Goal: Task Accomplishment & Management: Use online tool/utility

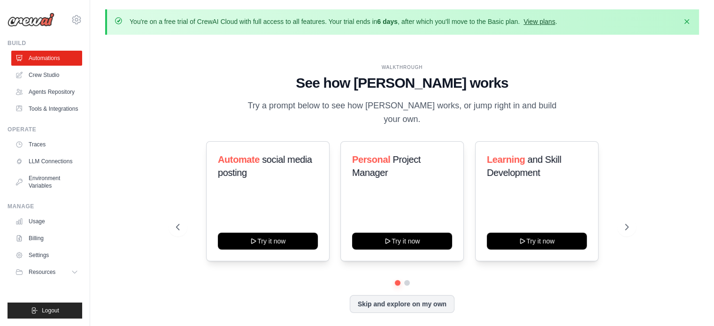
click at [547, 21] on link "View plans" at bounding box center [539, 22] width 31 height 8
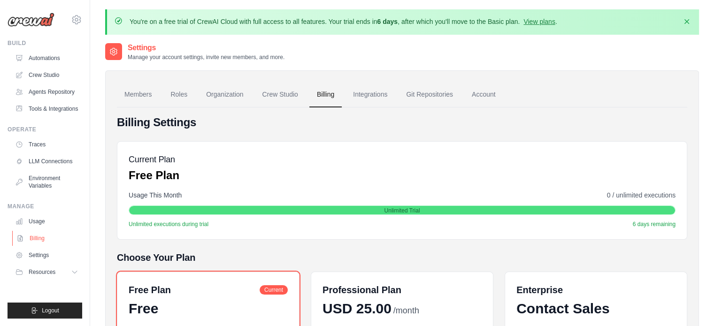
click at [30, 238] on link "Billing" at bounding box center [47, 238] width 71 height 15
click at [140, 92] on link "Members" at bounding box center [138, 94] width 42 height 25
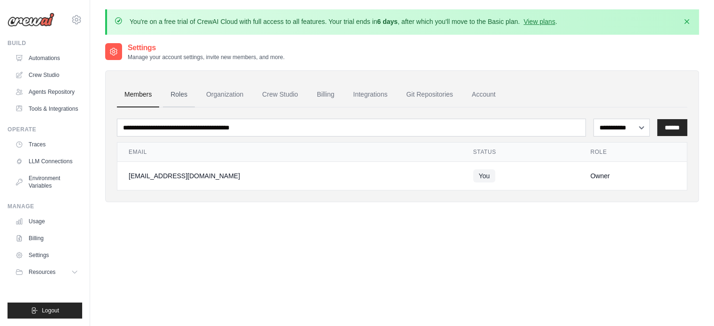
click at [180, 91] on link "Roles" at bounding box center [179, 94] width 32 height 25
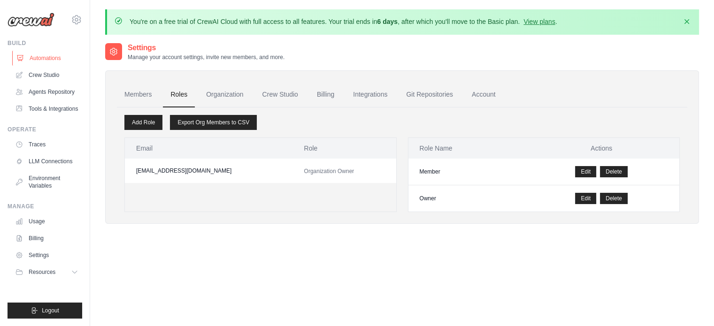
click at [49, 58] on link "Automations" at bounding box center [47, 58] width 71 height 15
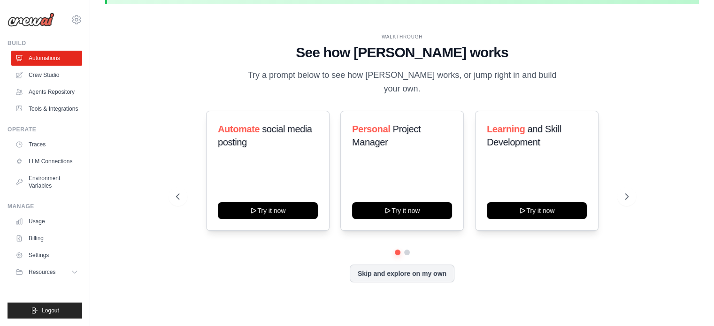
scroll to position [32, 0]
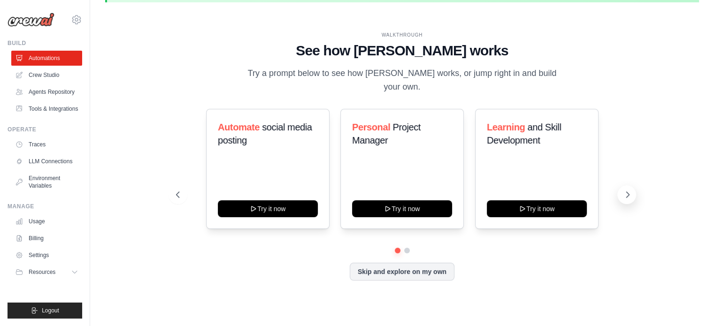
click at [627, 190] on icon at bounding box center [627, 194] width 9 height 9
click at [626, 190] on icon at bounding box center [627, 194] width 9 height 9
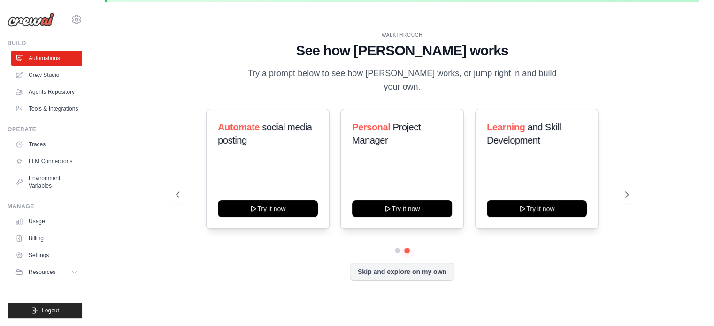
scroll to position [0, 0]
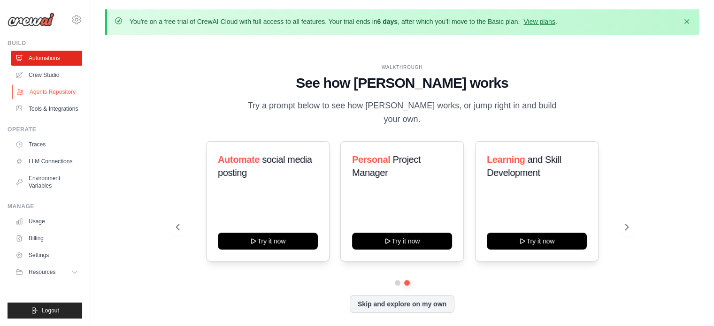
click at [60, 91] on link "Agents Repository" at bounding box center [47, 92] width 71 height 15
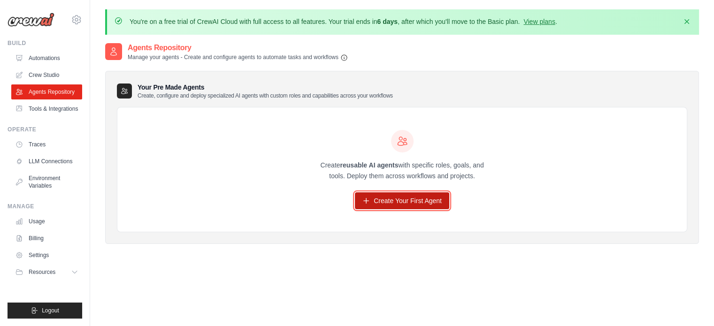
click at [388, 199] on link "Create Your First Agent" at bounding box center [402, 201] width 94 height 17
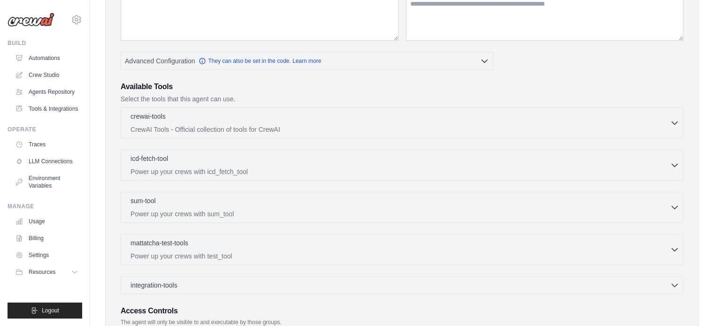
scroll to position [188, 0]
click at [674, 120] on icon "button" at bounding box center [675, 121] width 6 height 3
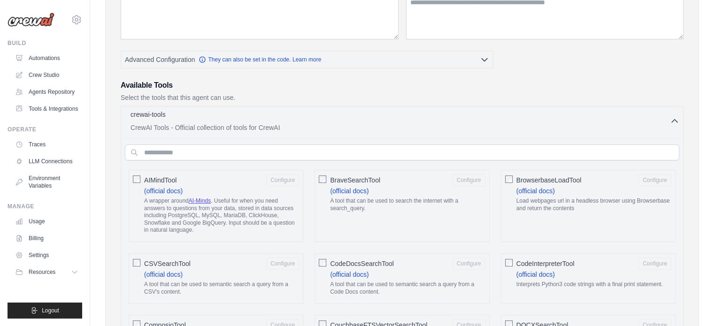
click at [674, 120] on icon "button" at bounding box center [674, 120] width 9 height 9
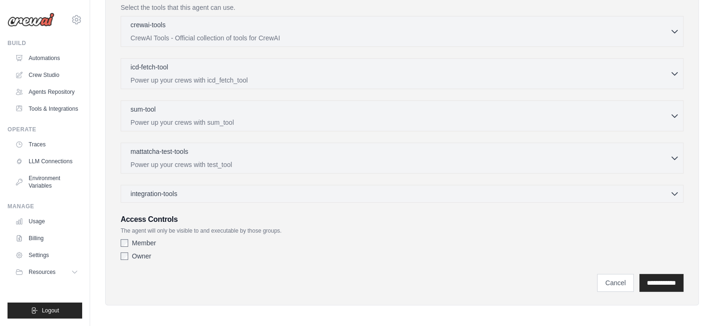
scroll to position [279, 0]
click at [675, 187] on icon "button" at bounding box center [674, 191] width 9 height 9
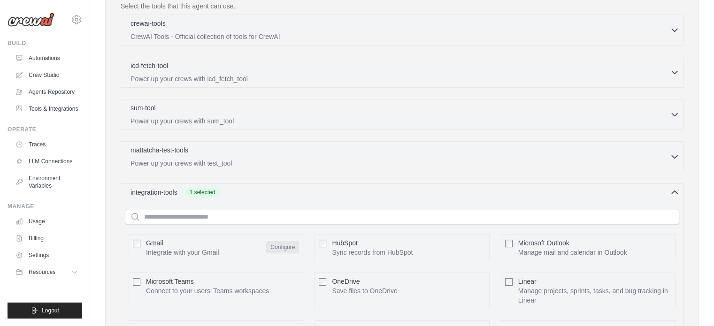
click at [282, 243] on button "Configure" at bounding box center [282, 247] width 33 height 12
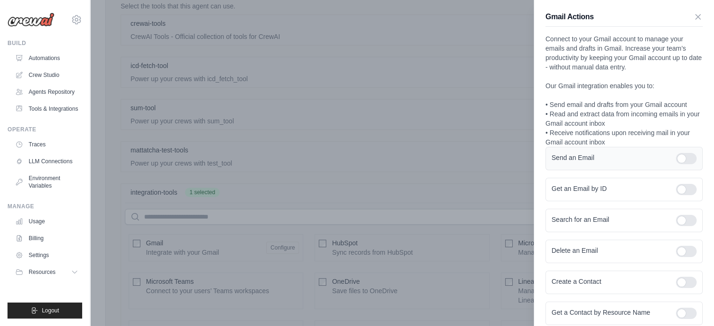
click at [689, 160] on div at bounding box center [686, 158] width 21 height 11
click at [680, 221] on div at bounding box center [686, 220] width 21 height 11
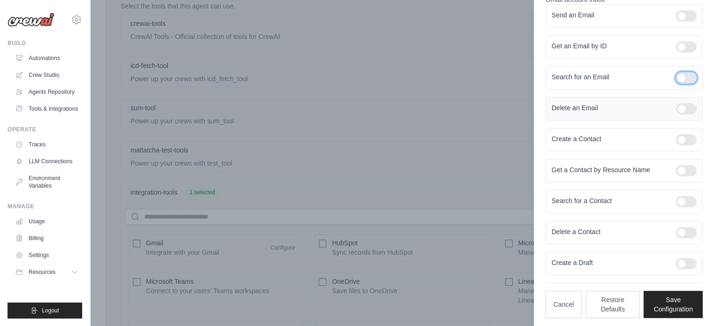
scroll to position [144, 0]
click at [684, 262] on div at bounding box center [686, 262] width 21 height 11
click at [666, 301] on button "Save Configuration" at bounding box center [673, 303] width 59 height 27
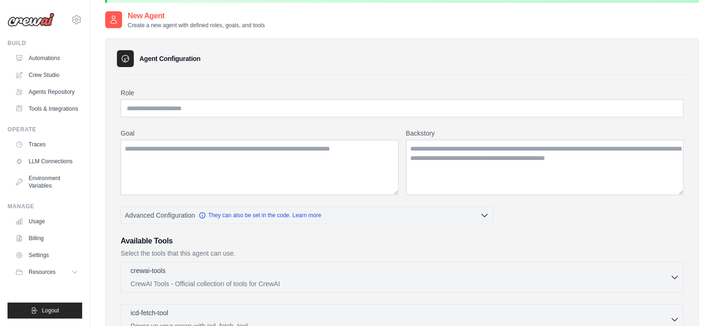
scroll to position [0, 0]
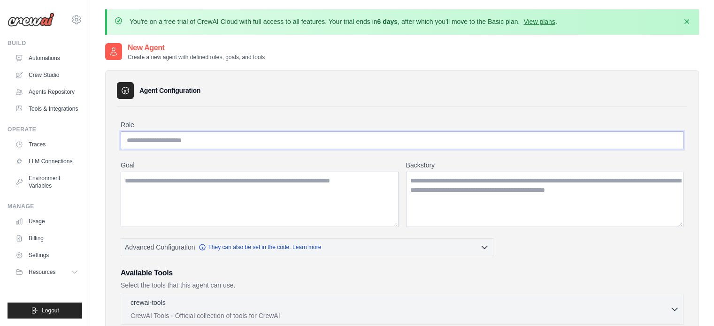
click at [167, 142] on input "Role" at bounding box center [402, 141] width 563 height 18
type input "**********"
click at [148, 180] on textarea "Goal" at bounding box center [260, 199] width 278 height 55
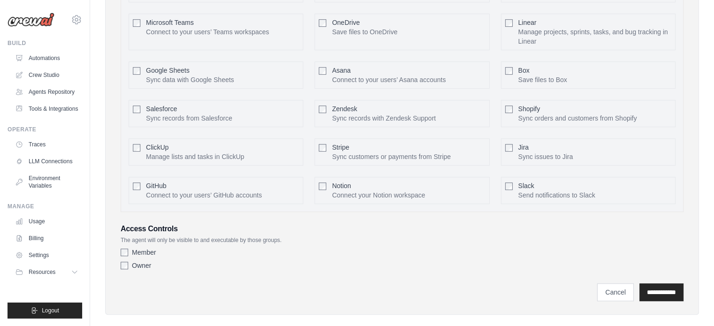
scroll to position [567, 0]
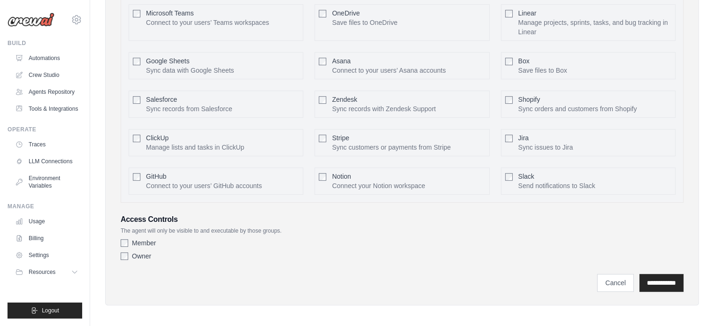
type textarea "**********"
click at [653, 284] on input "**********" at bounding box center [662, 283] width 44 height 18
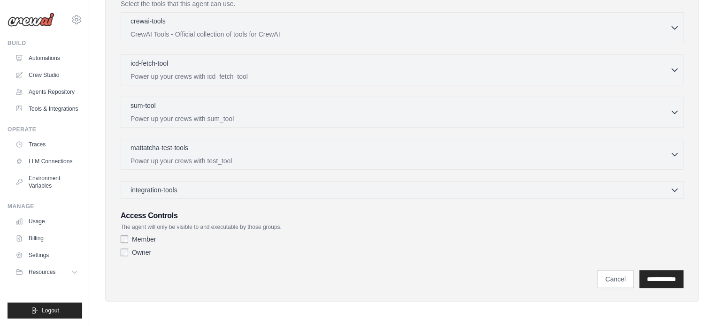
scroll to position [0, 0]
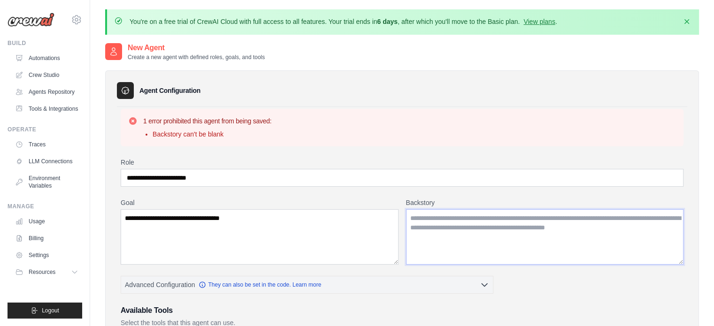
click at [435, 217] on textarea "Backstory" at bounding box center [545, 236] width 278 height 55
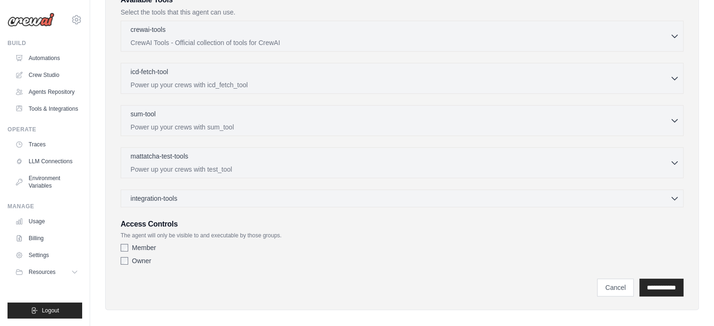
scroll to position [317, 0]
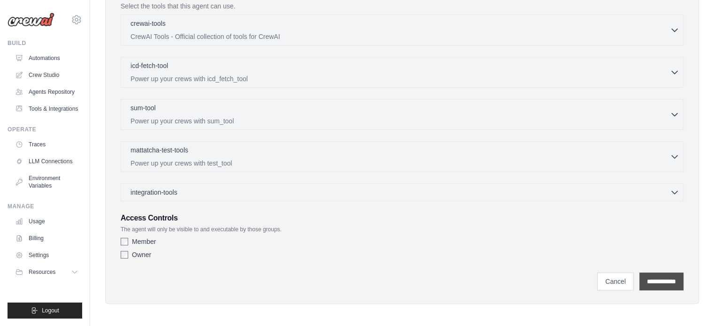
type textarea "**********"
click at [651, 281] on input "**********" at bounding box center [662, 282] width 44 height 18
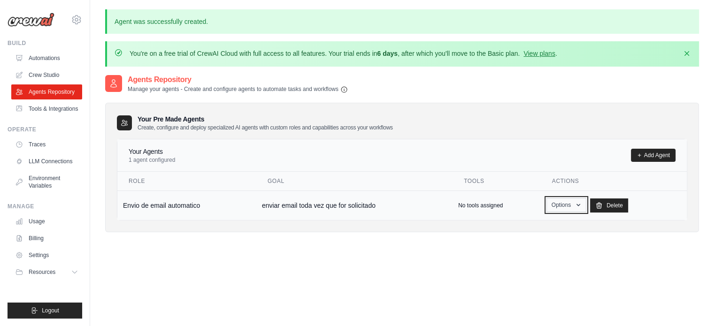
click at [579, 202] on icon "button" at bounding box center [579, 205] width 8 height 8
click at [542, 225] on link "Show" at bounding box center [553, 226] width 68 height 17
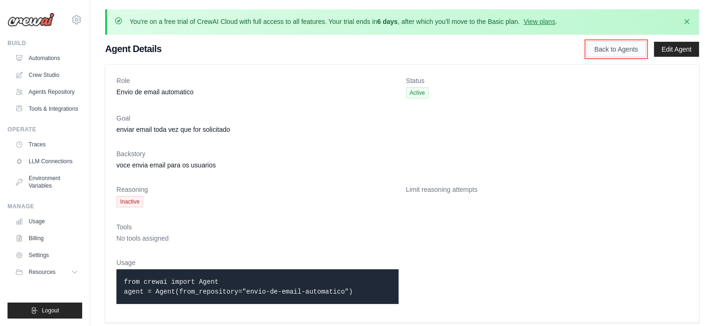
click at [618, 45] on link "Back to Agents" at bounding box center [617, 49] width 60 height 16
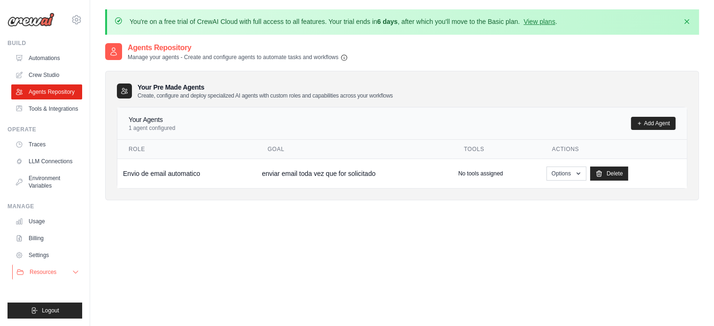
click at [73, 271] on icon at bounding box center [76, 273] width 8 height 8
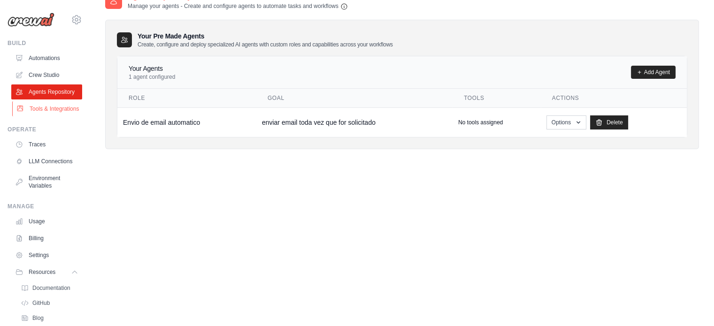
click at [39, 116] on link "Tools & Integrations" at bounding box center [47, 108] width 71 height 15
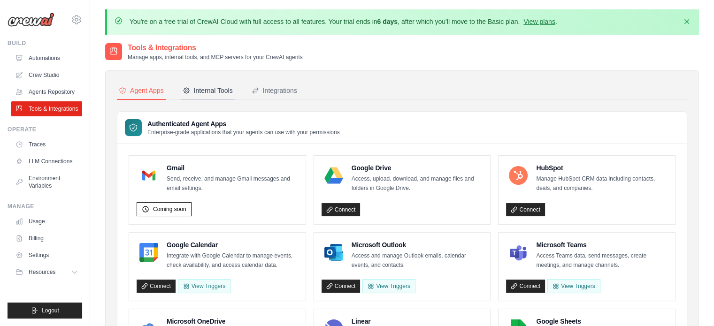
click at [219, 89] on div "Internal Tools" at bounding box center [208, 90] width 50 height 9
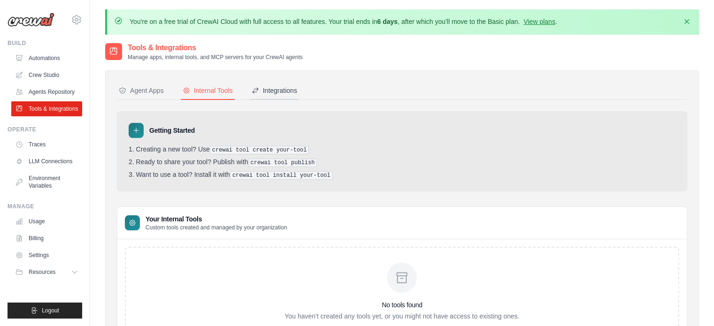
click at [273, 88] on div "Integrations" at bounding box center [275, 90] width 46 height 9
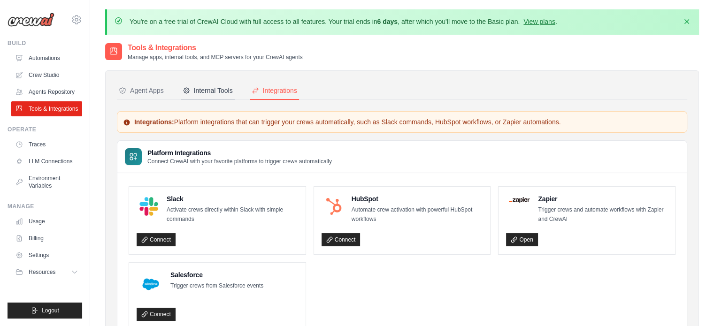
click at [209, 92] on div "Internal Tools" at bounding box center [208, 90] width 50 height 9
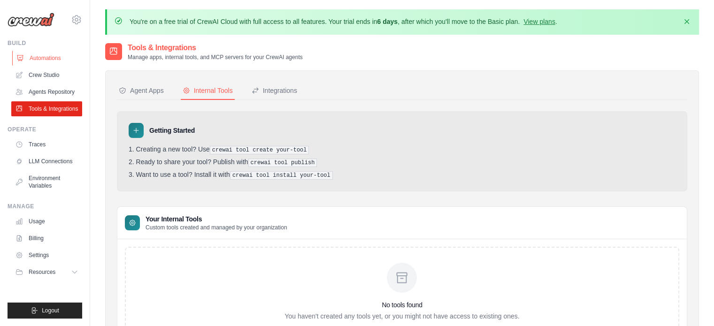
click at [40, 57] on link "Automations" at bounding box center [47, 58] width 71 height 15
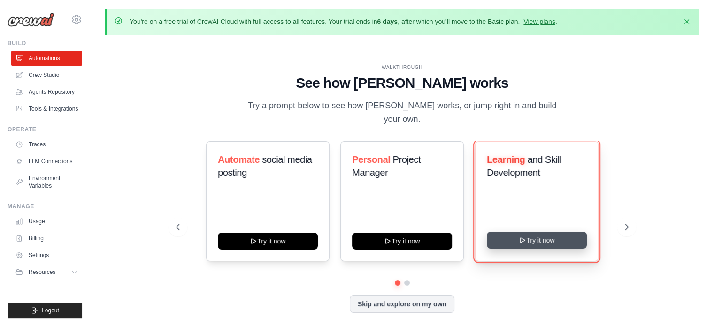
click at [528, 232] on button "Try it now" at bounding box center [537, 240] width 100 height 17
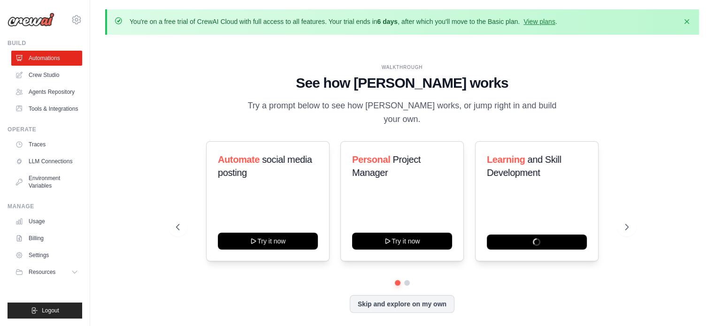
click at [593, 275] on div "Automate social media posting Try it now Personal Project Manager Try it now Le…" at bounding box center [402, 227] width 453 height 172
click at [531, 155] on span "and Skill Development" at bounding box center [524, 166] width 74 height 23
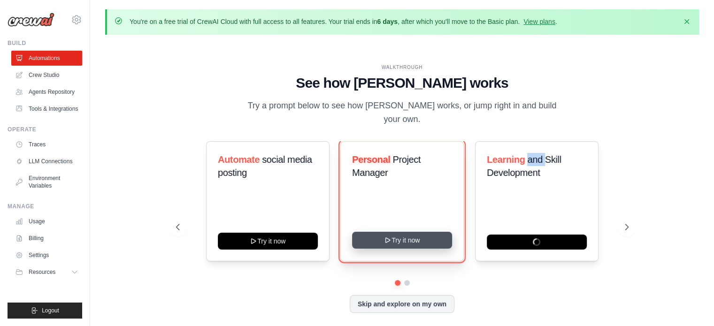
click at [418, 235] on button "Try it now" at bounding box center [402, 240] width 100 height 17
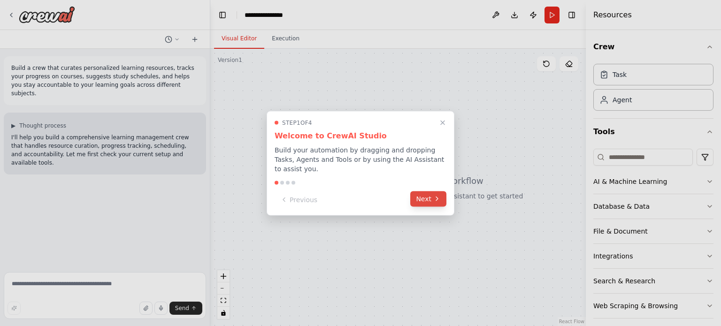
click at [430, 196] on button "Next" at bounding box center [428, 198] width 36 height 15
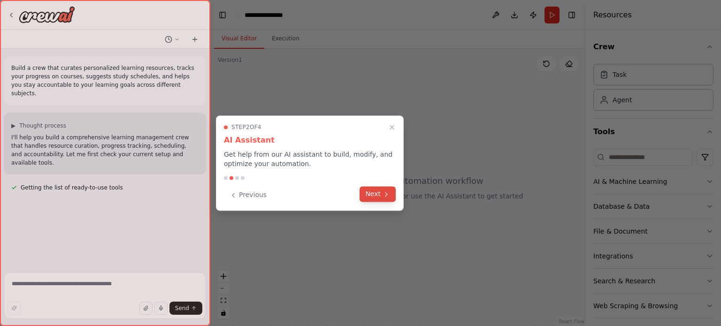
click at [380, 196] on button "Next" at bounding box center [378, 193] width 36 height 15
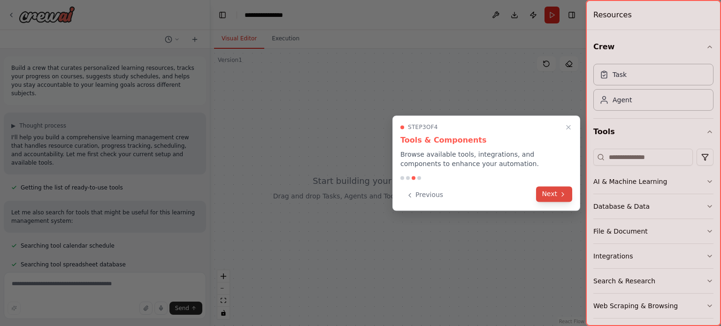
scroll to position [10, 0]
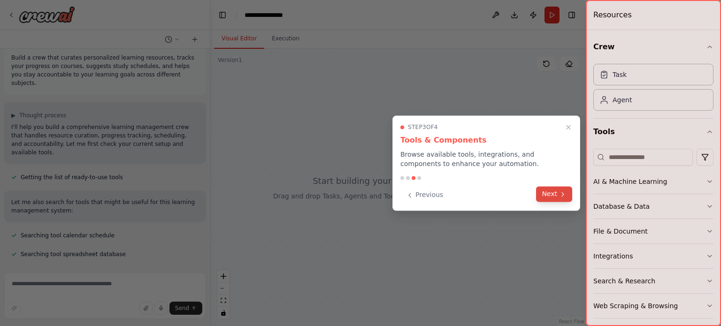
click at [553, 193] on button "Next" at bounding box center [554, 193] width 36 height 15
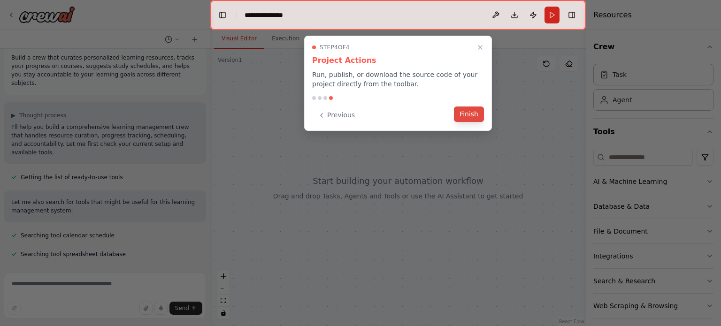
click at [466, 112] on button "Finish" at bounding box center [469, 114] width 30 height 15
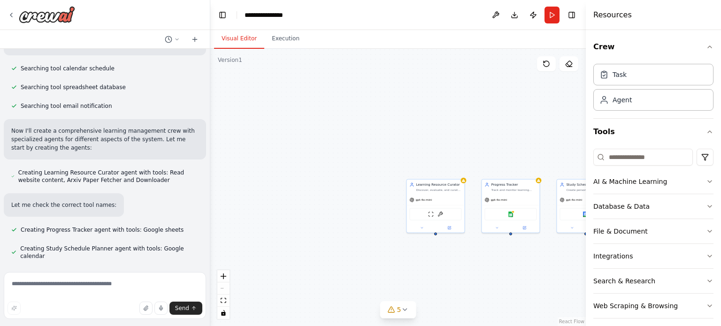
scroll to position [179, 0]
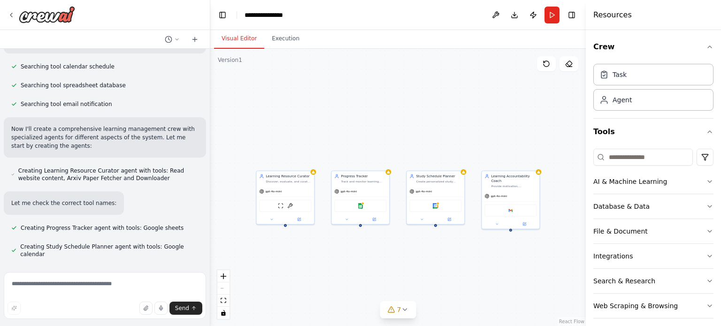
drag, startPoint x: 530, startPoint y: 164, endPoint x: 379, endPoint y: 155, distance: 150.5
click at [379, 155] on div "Learning Resource Curator Discover, evaluate, and curate personalized learning …" at bounding box center [398, 188] width 376 height 278
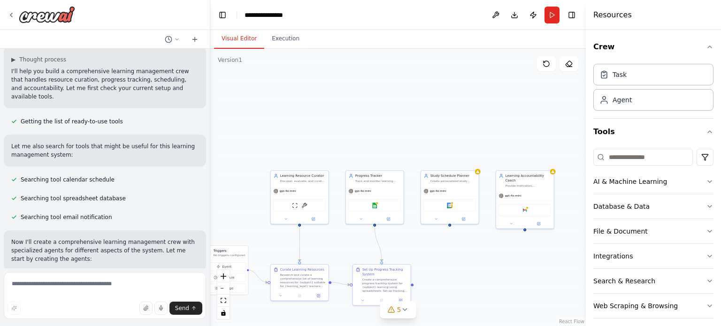
scroll to position [0, 0]
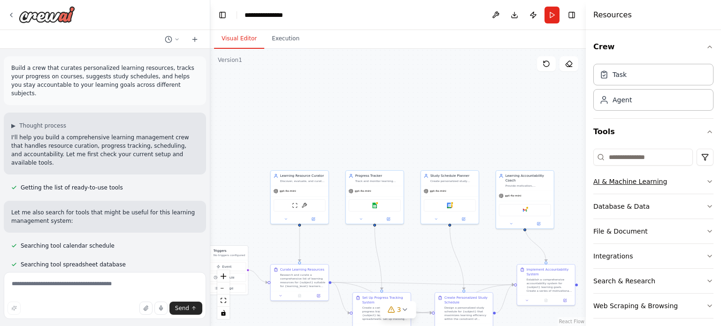
click at [706, 178] on icon "button" at bounding box center [710, 182] width 8 height 8
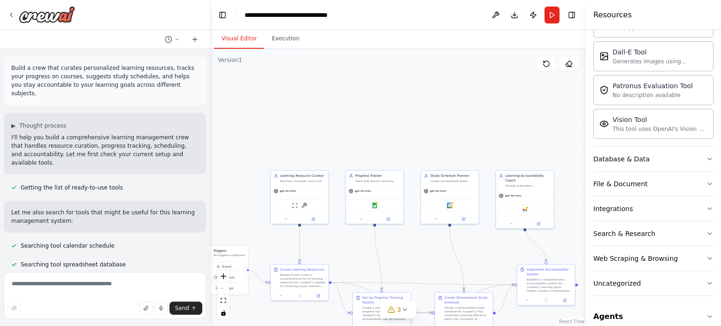
scroll to position [199, 0]
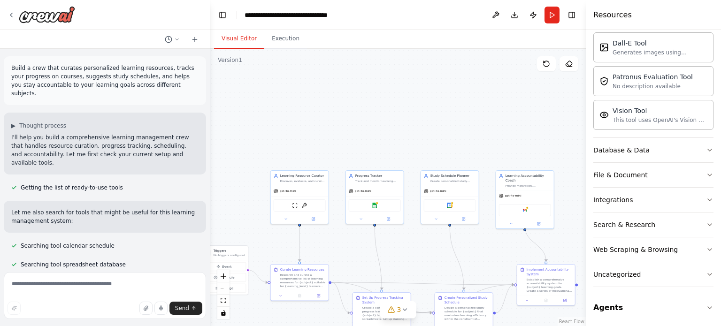
click at [706, 171] on icon "button" at bounding box center [710, 175] width 8 height 8
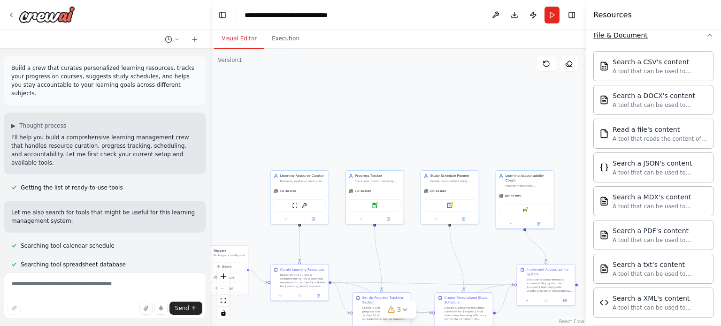
scroll to position [340, 0]
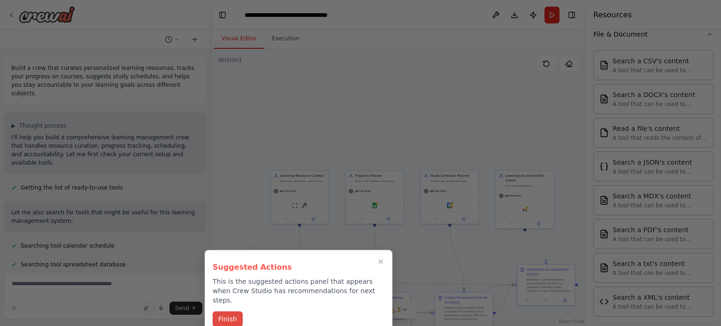
click at [219, 312] on button "Finish" at bounding box center [228, 319] width 30 height 15
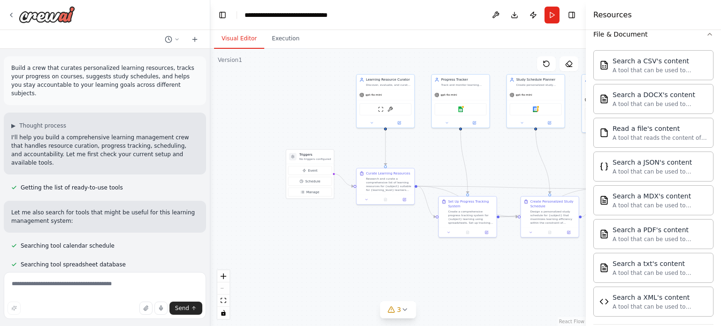
drag, startPoint x: 256, startPoint y: 217, endPoint x: 341, endPoint y: 121, distance: 129.1
click at [341, 121] on div ".deletable-edge-delete-btn { width: 20px; height: 20px; border: 0px solid #ffff…" at bounding box center [398, 188] width 376 height 278
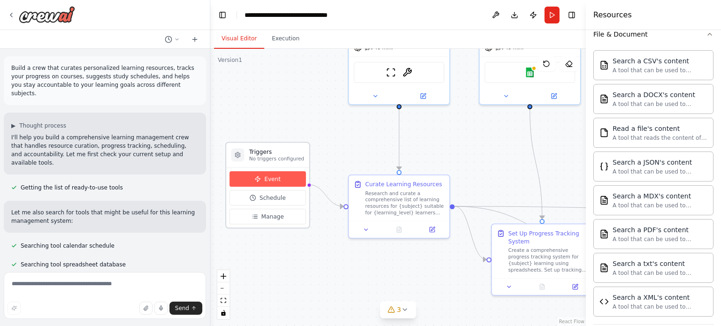
click at [267, 182] on span "Event" at bounding box center [272, 179] width 16 height 8
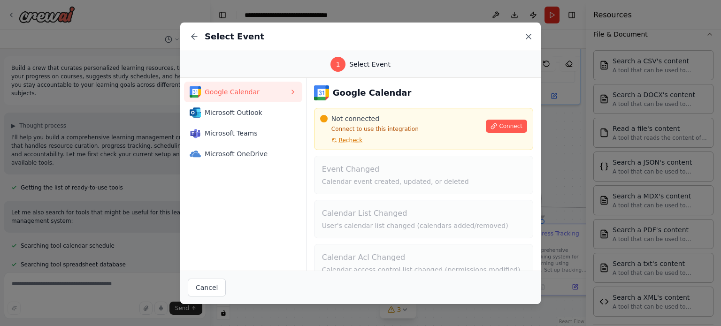
click at [528, 37] on icon at bounding box center [529, 36] width 5 height 5
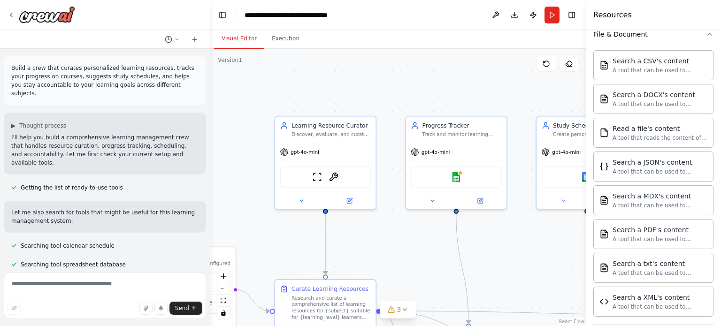
drag, startPoint x: 509, startPoint y: 132, endPoint x: 435, endPoint y: 236, distance: 128.1
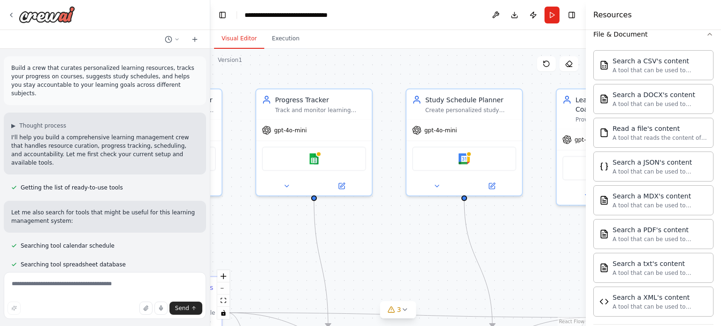
drag, startPoint x: 530, startPoint y: 249, endPoint x: 389, endPoint y: 225, distance: 142.5
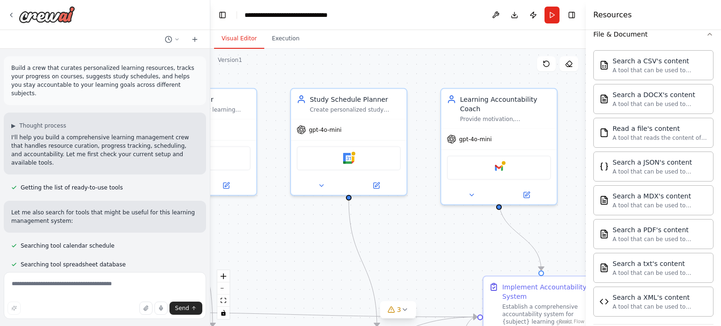
drag, startPoint x: 516, startPoint y: 205, endPoint x: 400, endPoint y: 204, distance: 115.5
click at [329, 131] on span "gpt-4o-mini" at bounding box center [325, 128] width 33 height 8
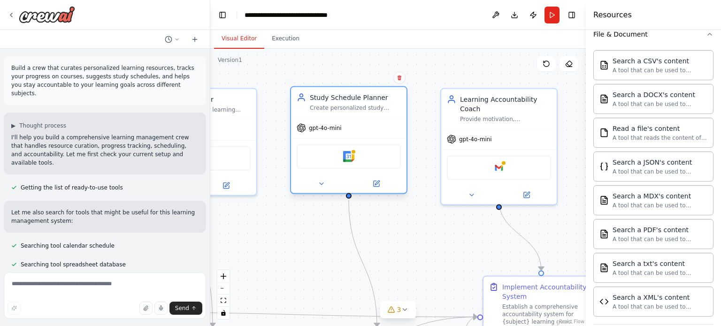
click at [329, 131] on span "gpt-4o-mini" at bounding box center [325, 128] width 33 height 8
click at [343, 131] on div "gpt-4o-mini" at bounding box center [349, 128] width 116 height 21
click at [342, 131] on div "gpt-4o-mini" at bounding box center [349, 128] width 116 height 21
click at [457, 133] on div "gpt-4o-mini" at bounding box center [469, 137] width 45 height 9
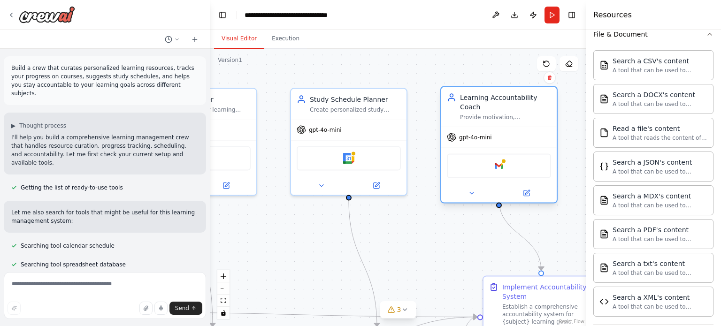
click at [457, 133] on div "gpt-4o-mini" at bounding box center [469, 137] width 45 height 9
click at [475, 164] on div "Google gmail" at bounding box center [499, 166] width 104 height 24
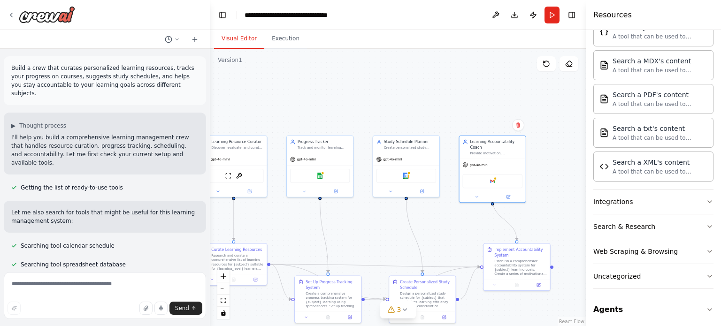
scroll to position [476, 0]
click at [706, 306] on icon "button" at bounding box center [710, 310] width 8 height 8
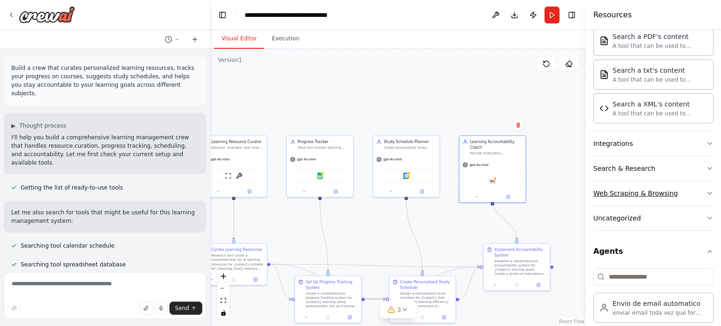
scroll to position [542, 0]
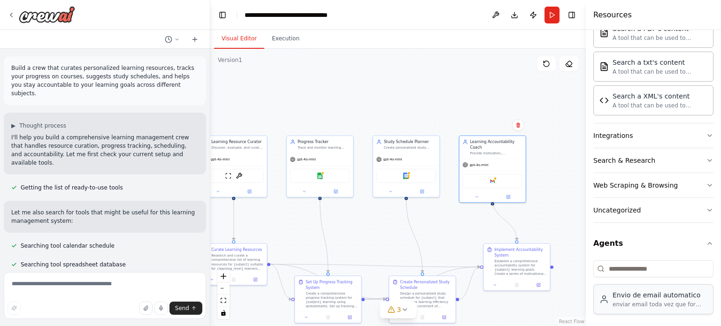
click at [640, 301] on div "enviar email toda vez que for solicitado" at bounding box center [660, 305] width 95 height 8
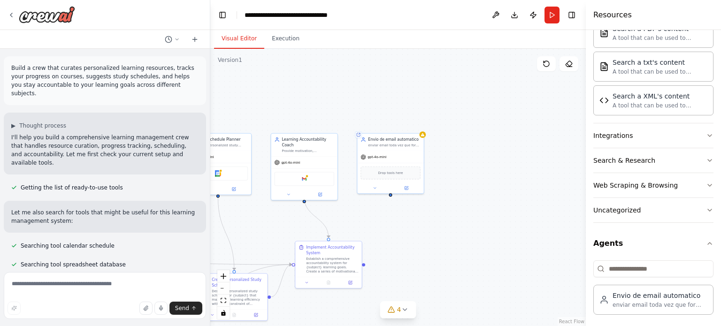
drag, startPoint x: 532, startPoint y: 101, endPoint x: 343, endPoint y: 98, distance: 188.8
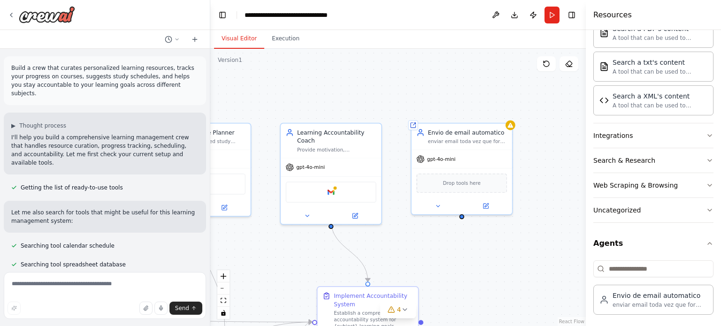
drag, startPoint x: 321, startPoint y: 123, endPoint x: 412, endPoint y: 110, distance: 92.0
click at [412, 110] on div ".deletable-edge-delete-btn { width: 20px; height: 20px; border: 0px solid #ffff…" at bounding box center [398, 188] width 376 height 278
click at [306, 214] on icon at bounding box center [307, 214] width 3 height 1
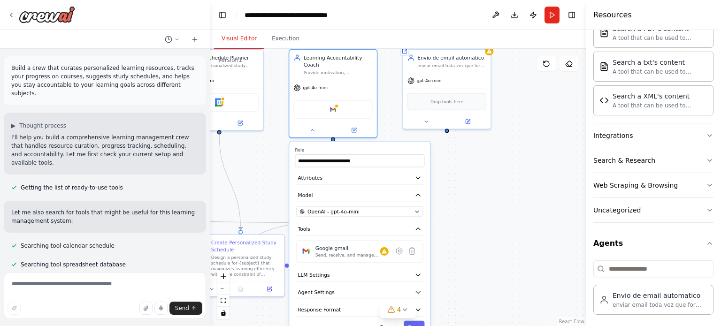
drag, startPoint x: 271, startPoint y: 197, endPoint x: 276, endPoint y: 105, distance: 91.7
click at [417, 209] on icon "button" at bounding box center [417, 212] width 6 height 6
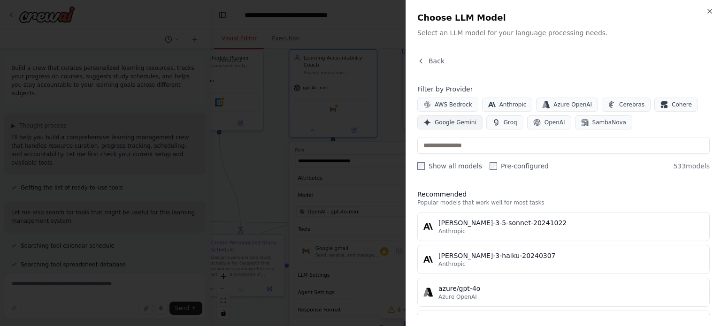
click at [435, 124] on span "Google Gemini" at bounding box center [456, 123] width 42 height 8
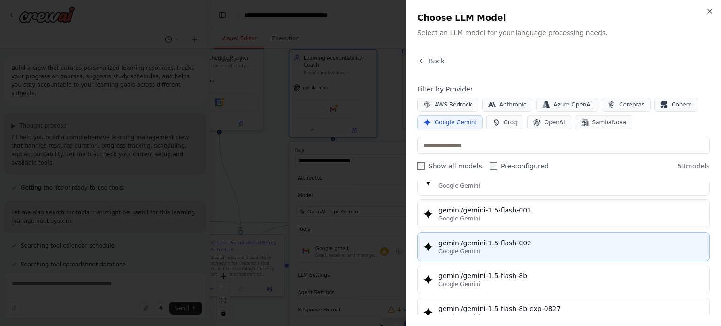
scroll to position [47, 0]
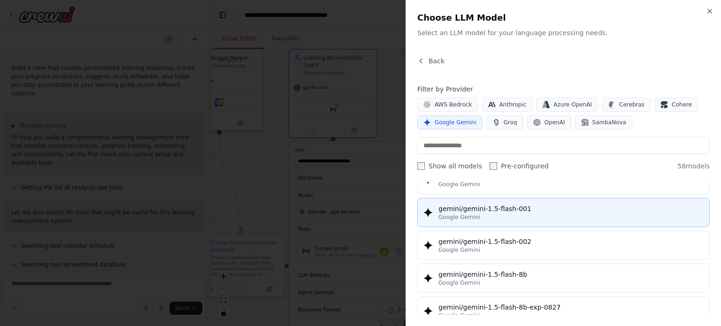
click at [477, 215] on div "Google Gemini" at bounding box center [571, 218] width 265 height 8
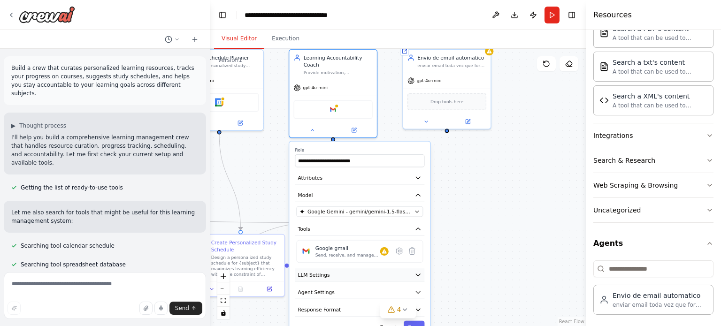
click at [419, 271] on icon "button" at bounding box center [418, 274] width 7 height 7
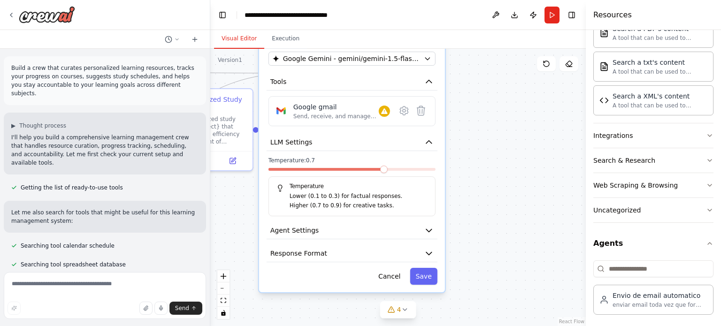
drag, startPoint x: 474, startPoint y: 264, endPoint x: 480, endPoint y: 131, distance: 134.0
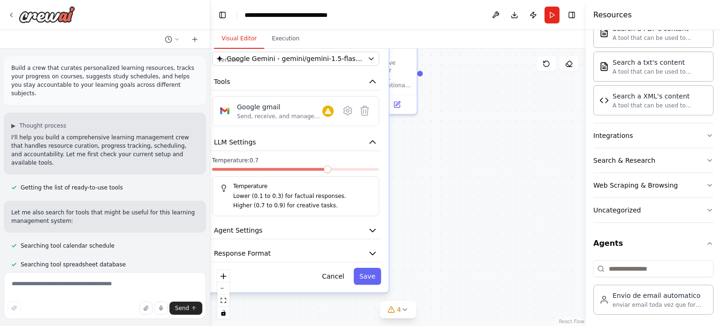
drag, startPoint x: 385, startPoint y: 162, endPoint x: 323, endPoint y: 163, distance: 62.0
click at [323, 168] on div at bounding box center [295, 171] width 167 height 7
click at [250, 166] on span at bounding box center [248, 170] width 8 height 8
click at [371, 230] on icon "button" at bounding box center [373, 231] width 6 height 3
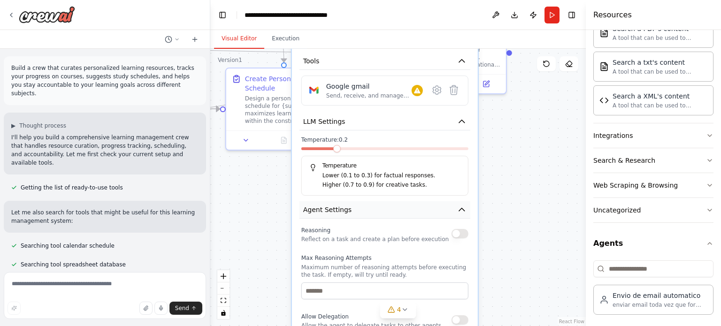
drag, startPoint x: 312, startPoint y: 217, endPoint x: 402, endPoint y: 197, distance: 91.6
click at [460, 209] on icon "button" at bounding box center [462, 210] width 6 height 3
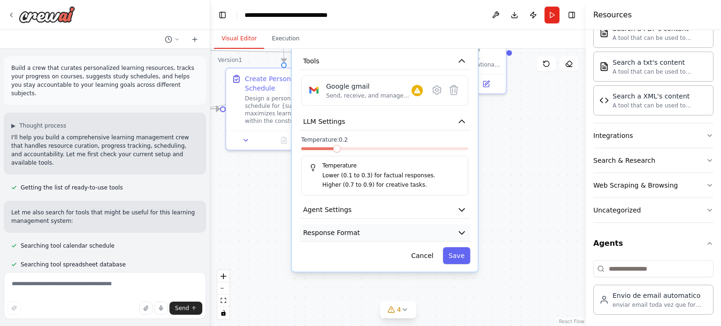
click at [462, 232] on icon "button" at bounding box center [462, 233] width 6 height 3
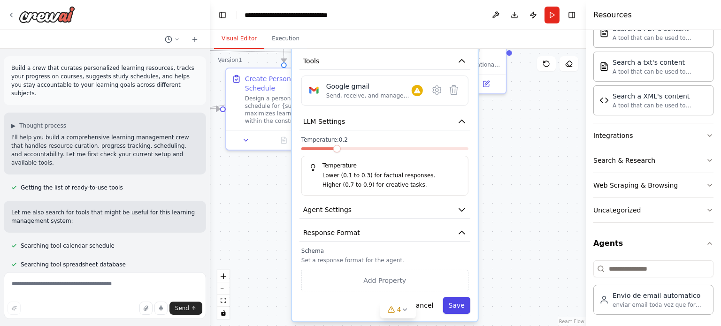
click at [462, 297] on button "Save" at bounding box center [456, 305] width 27 height 17
click at [461, 297] on button "Save" at bounding box center [456, 305] width 27 height 17
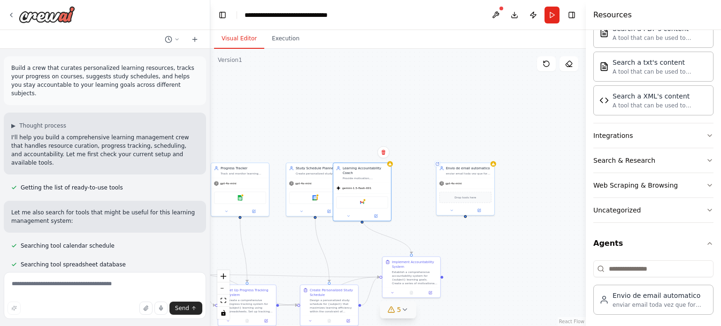
drag, startPoint x: 424, startPoint y: 138, endPoint x: 405, endPoint y: 313, distance: 175.8
drag, startPoint x: 366, startPoint y: 176, endPoint x: 401, endPoint y: 175, distance: 34.3
click at [401, 175] on div "Learning Accountability Coach Provide motivation, accountability, and support f…" at bounding box center [395, 173] width 58 height 20
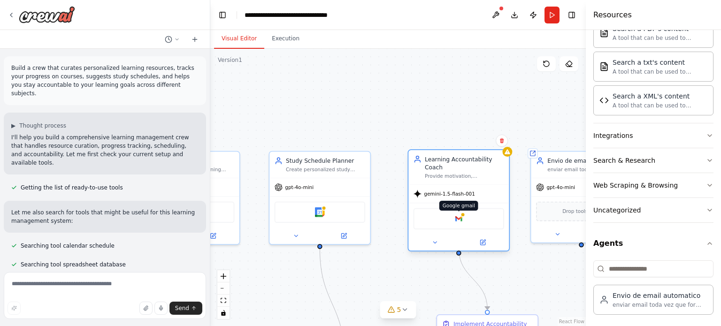
click at [463, 214] on img at bounding box center [459, 219] width 10 height 10
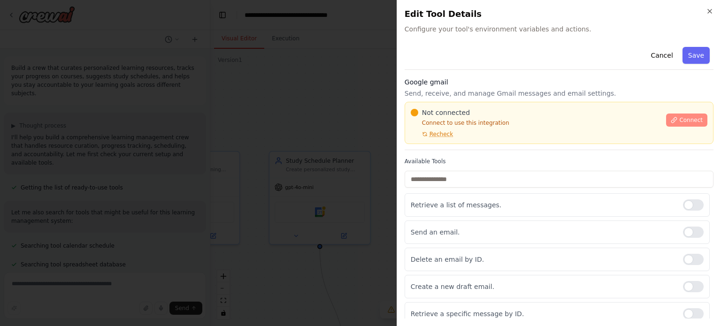
click at [680, 116] on span "Connect" at bounding box center [691, 120] width 23 height 8
click at [709, 10] on icon "button" at bounding box center [710, 11] width 4 height 4
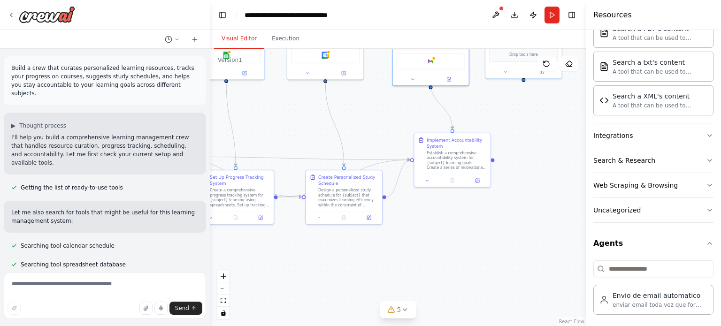
drag, startPoint x: 534, startPoint y: 261, endPoint x: 506, endPoint y: 113, distance: 150.5
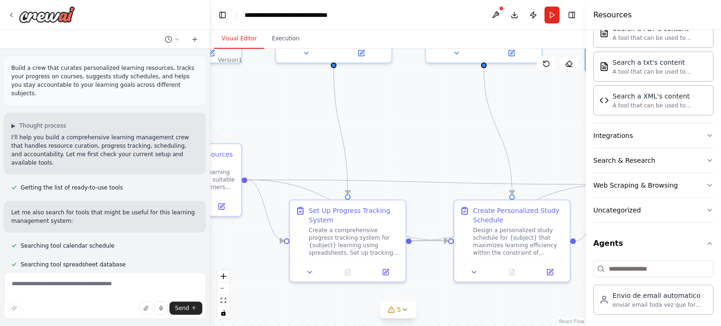
drag, startPoint x: 318, startPoint y: 129, endPoint x: 569, endPoint y: 135, distance: 251.4
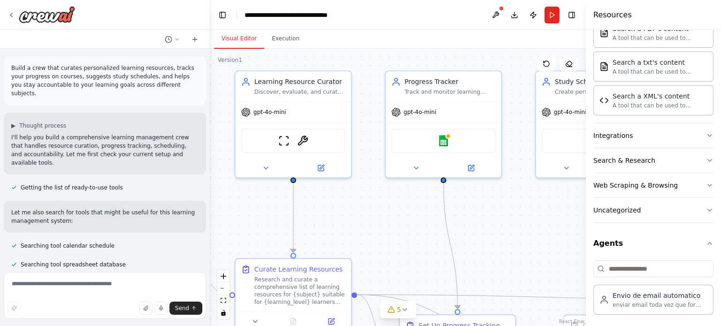
drag, startPoint x: 275, startPoint y: 137, endPoint x: 385, endPoint y: 252, distance: 159.1
click at [11, 14] on icon at bounding box center [11, 15] width 2 height 4
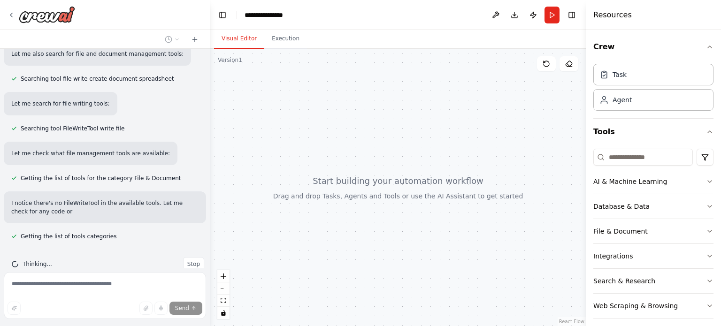
scroll to position [233, 0]
